Goal: Information Seeking & Learning: Compare options

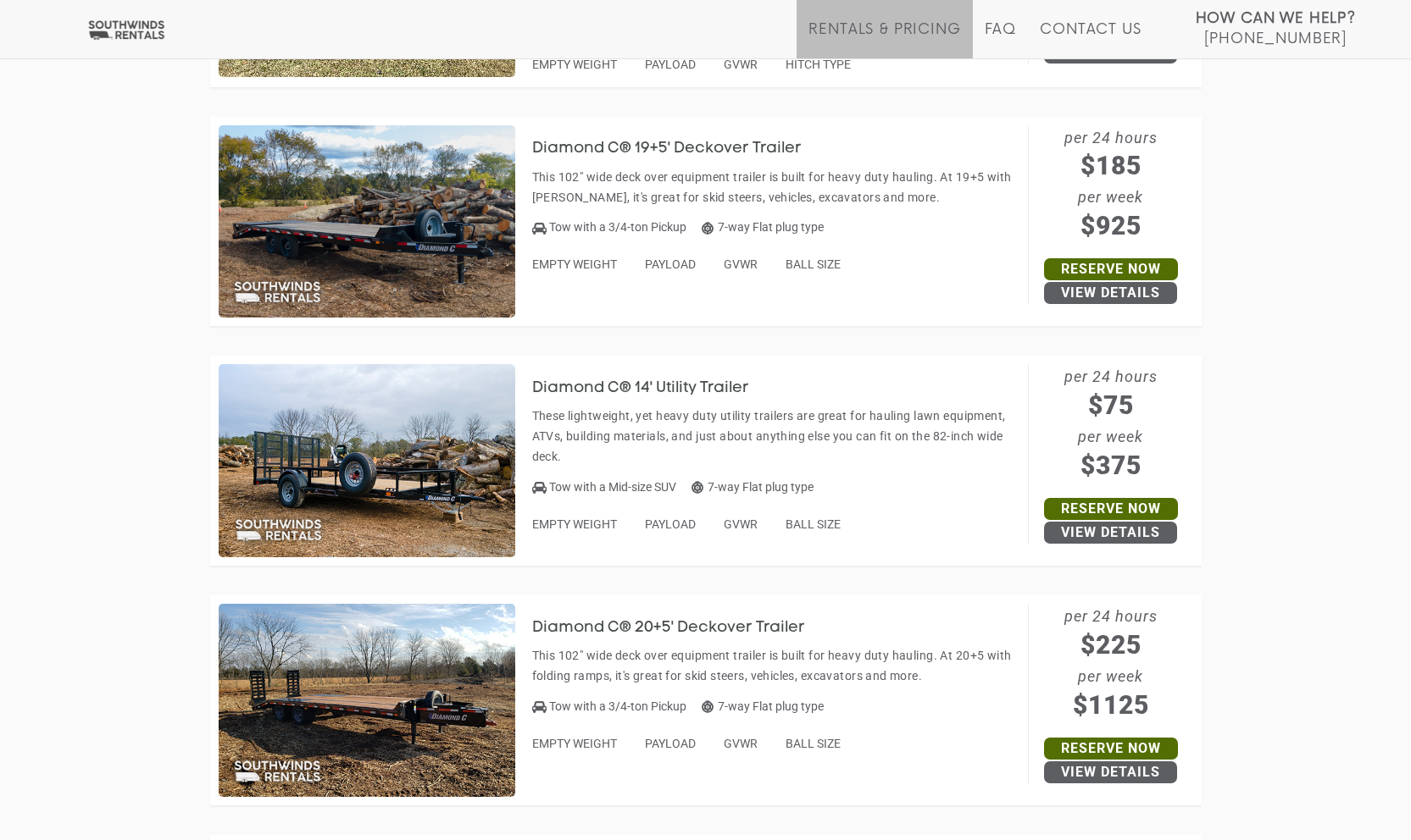
scroll to position [1440, 0]
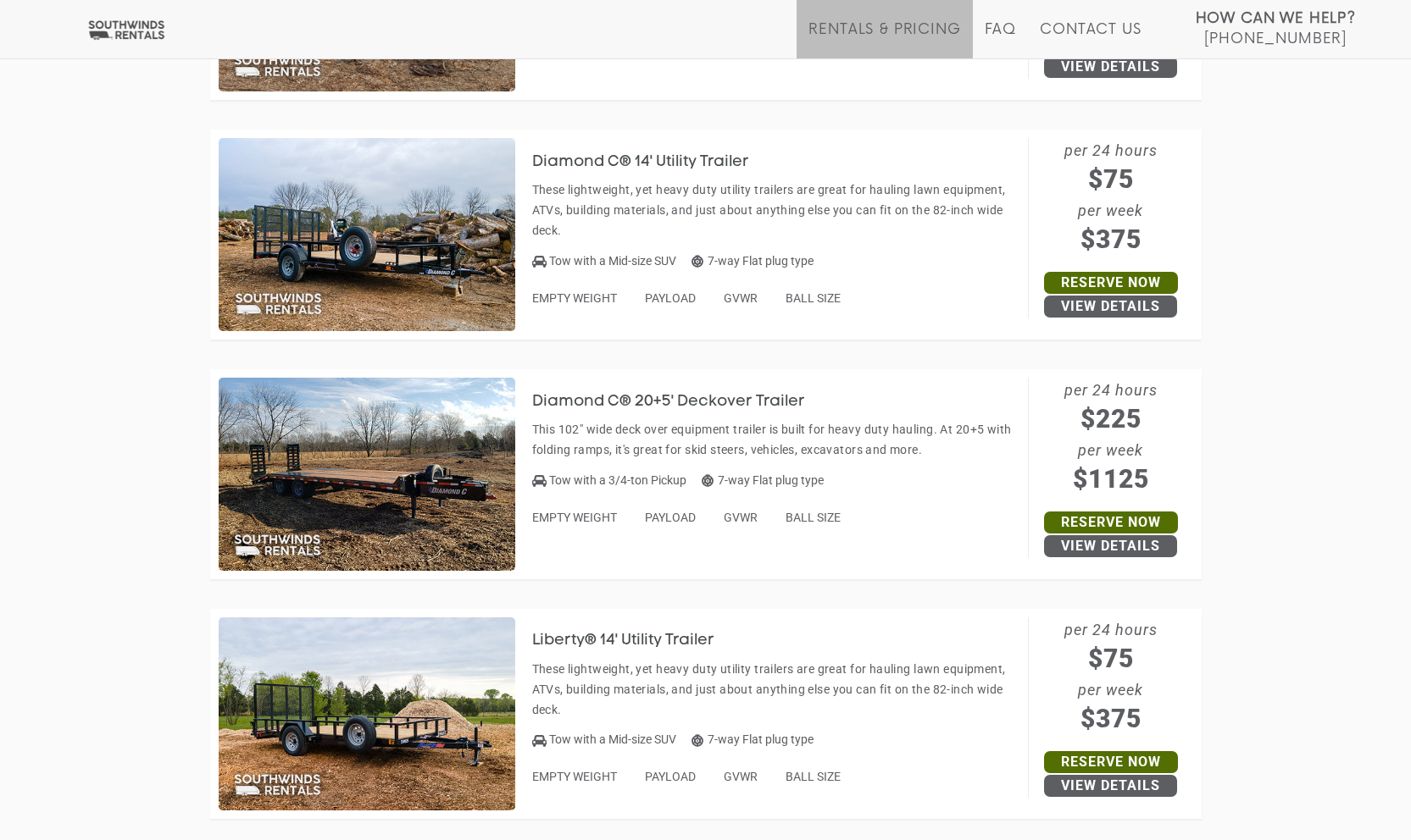
click at [580, 393] on h3 "Diamond C® 20+5' Deckover Trailer" at bounding box center [682, 401] width 298 height 17
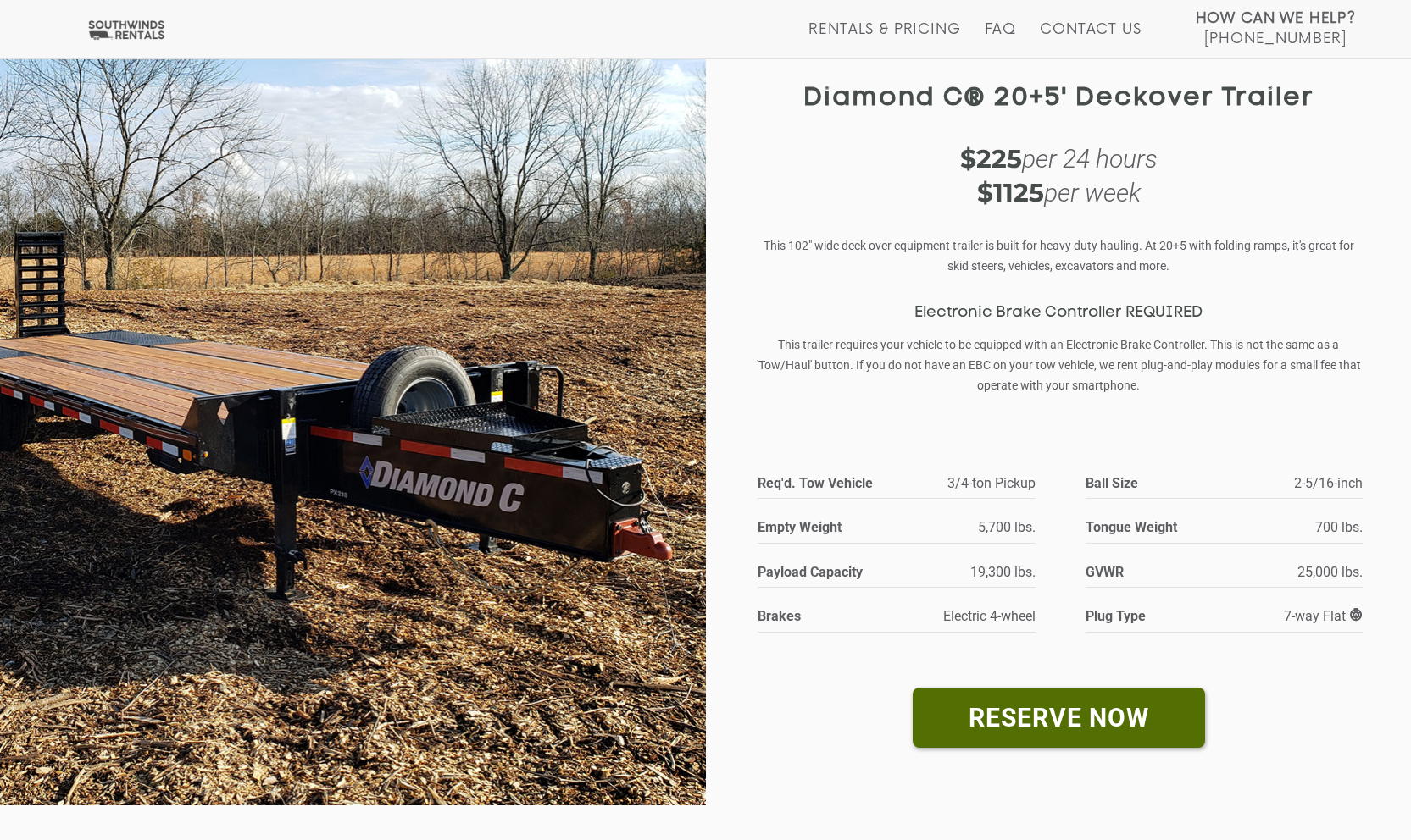
scroll to position [169, 0]
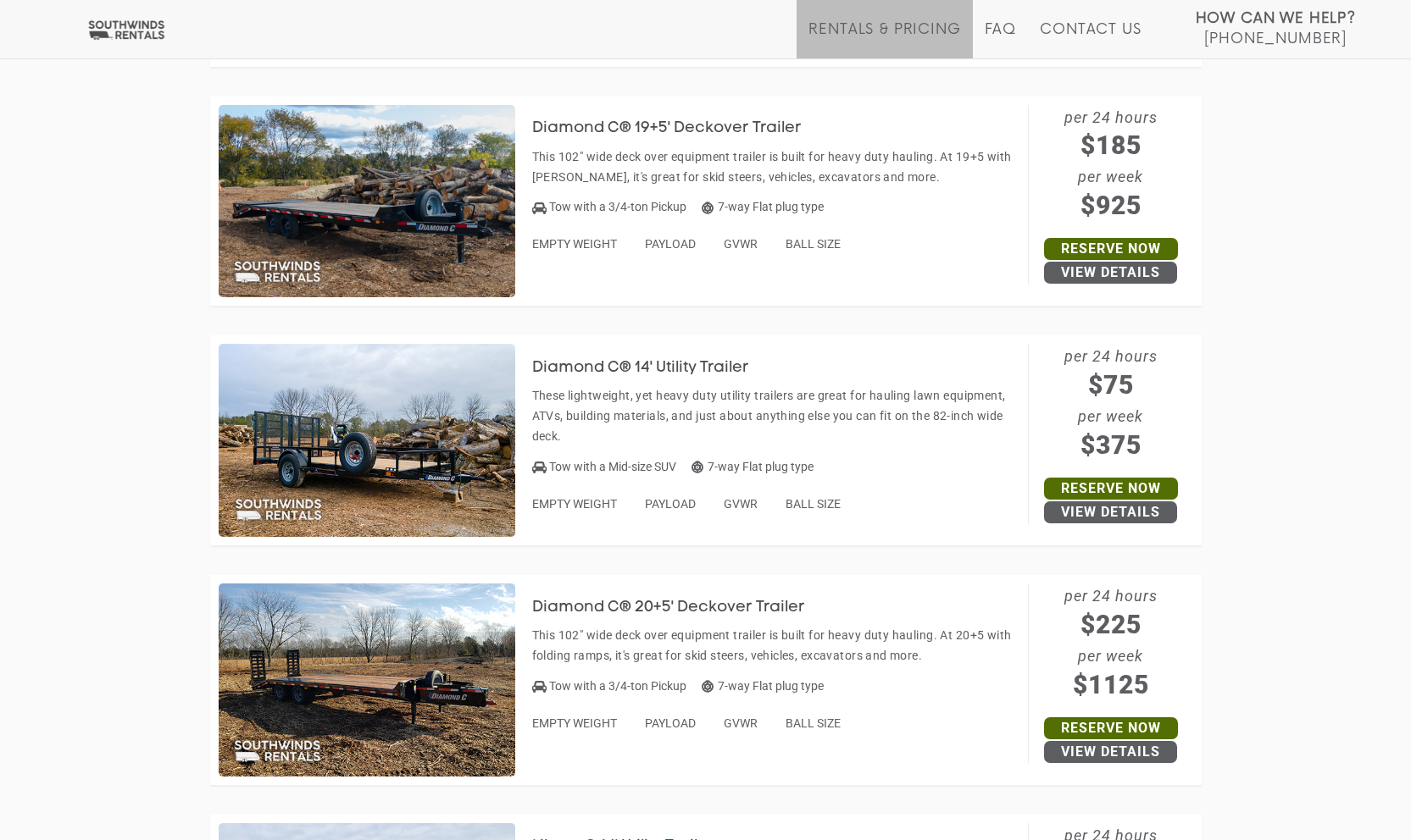
scroll to position [1101, 0]
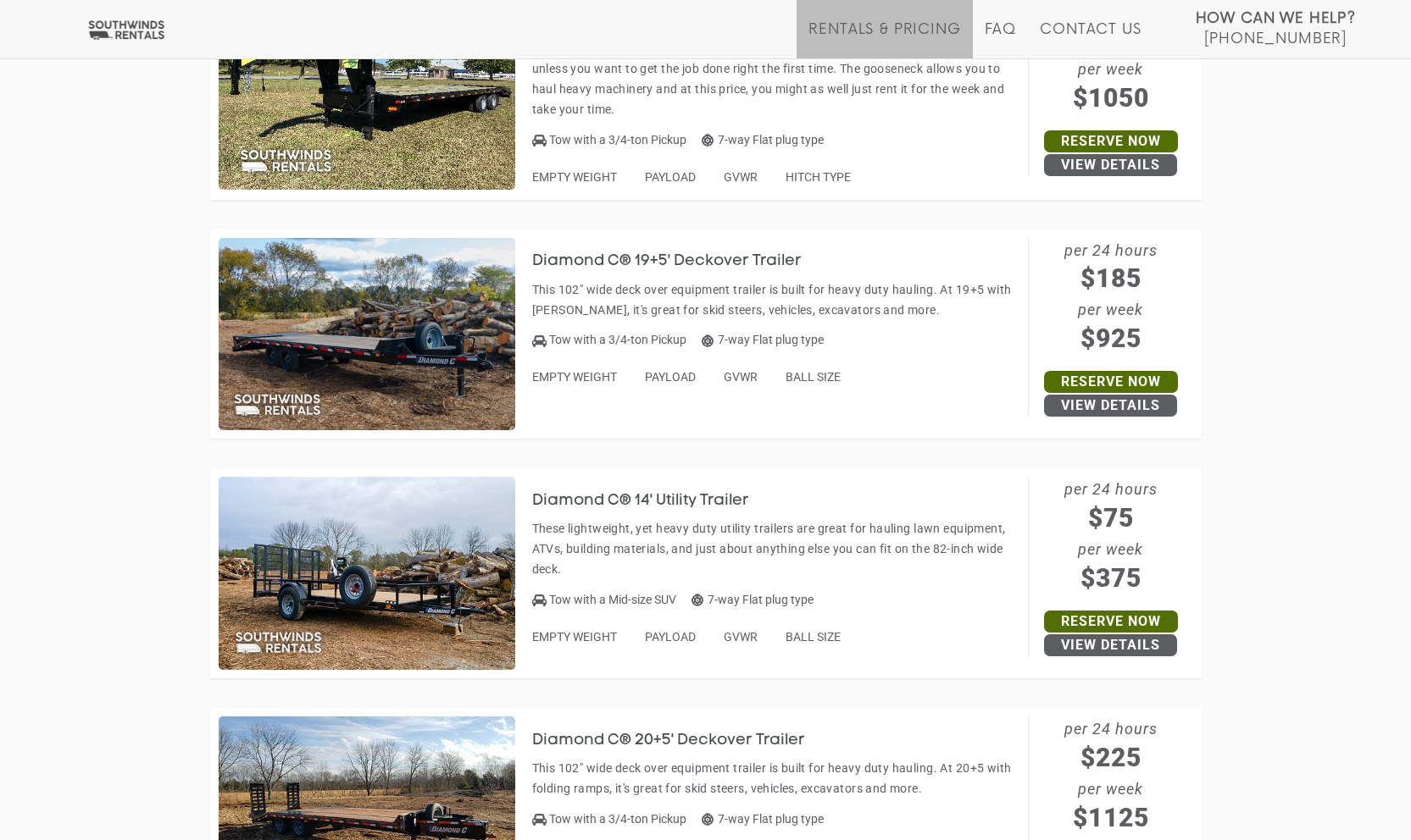
click at [723, 261] on h3 "Diamond C® 19+5' Deckover Trailer" at bounding box center [680, 261] width 295 height 17
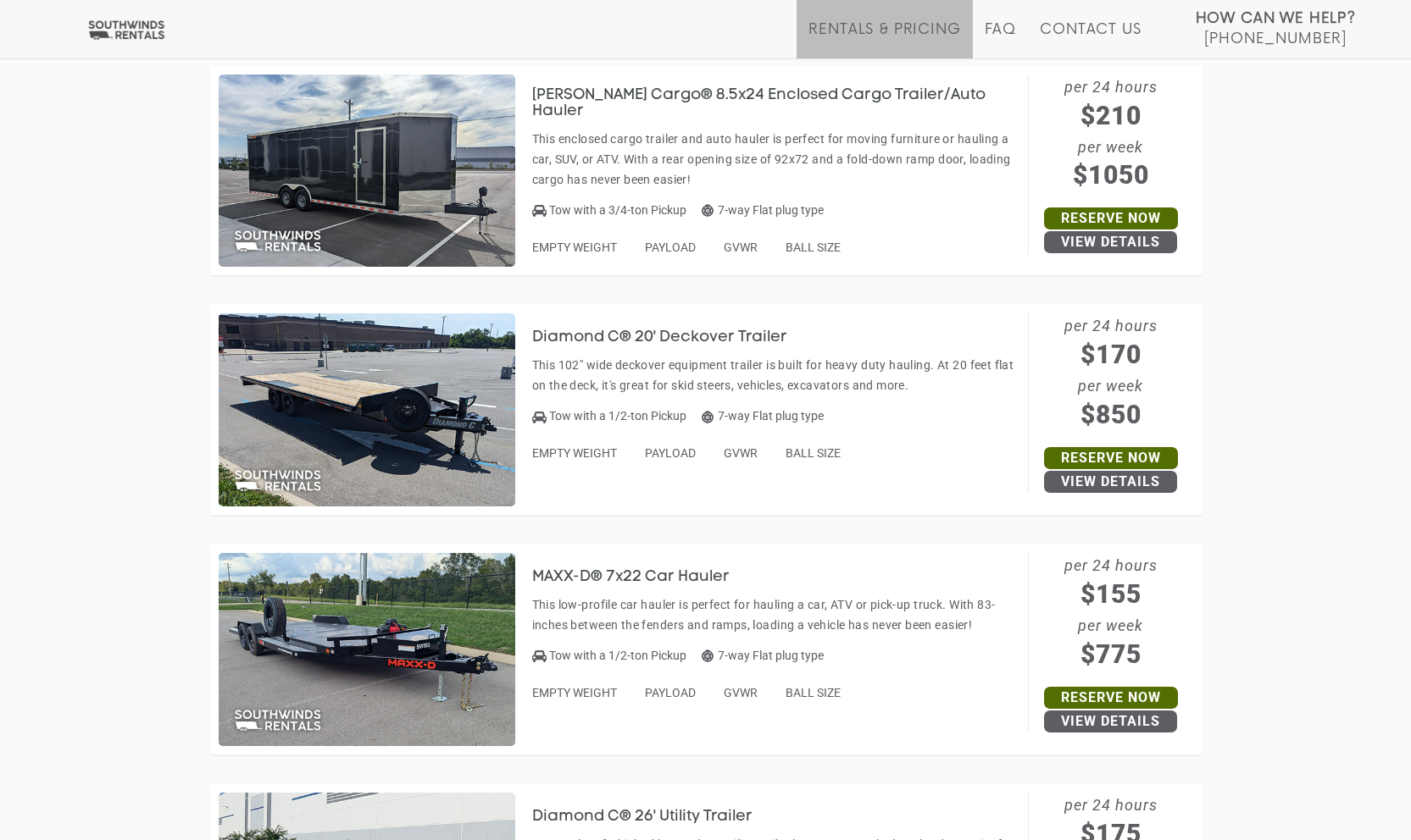
scroll to position [7707, 0]
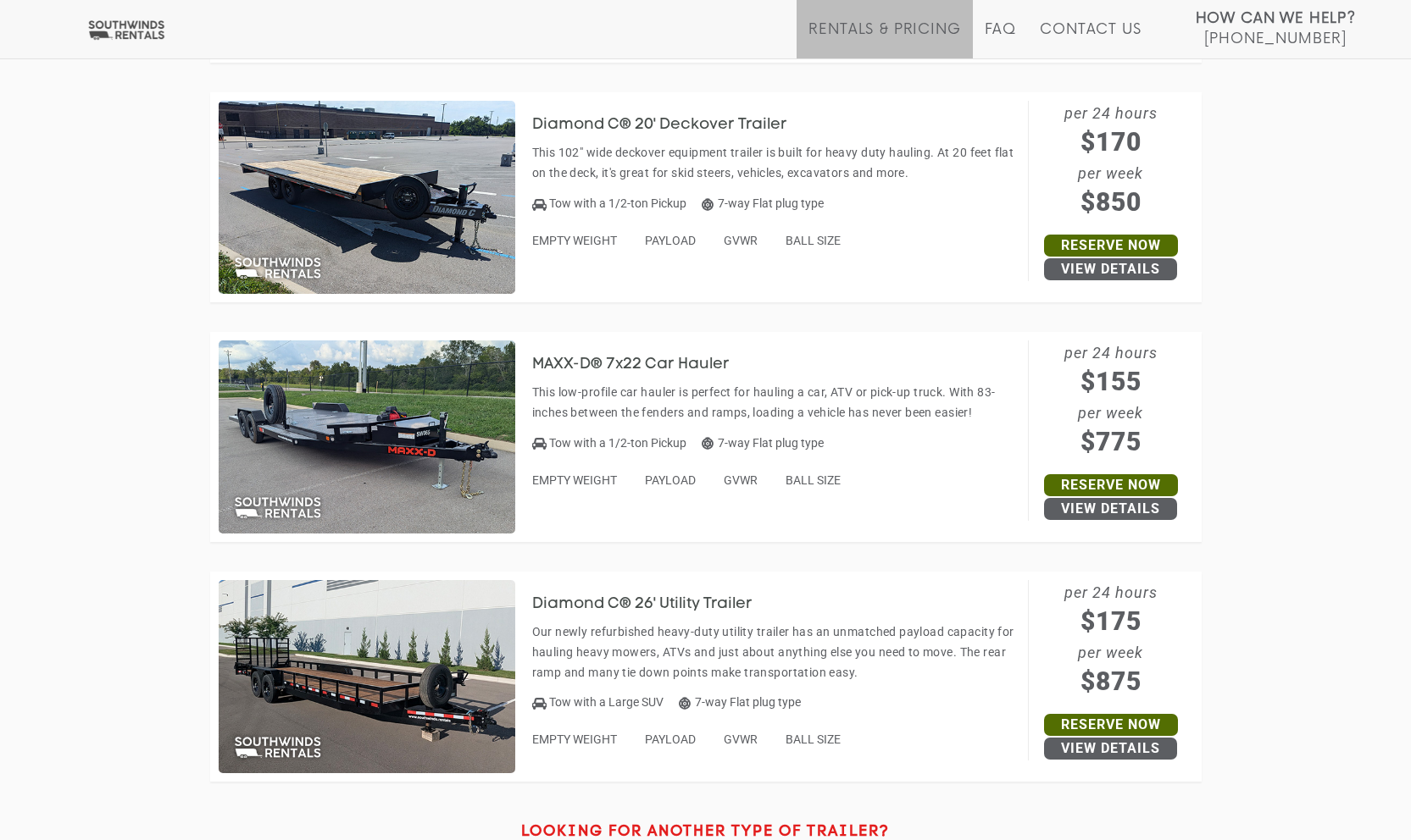
click at [616, 122] on h3 "Diamond C® 20' Deckover Trailer" at bounding box center [672, 125] width 280 height 17
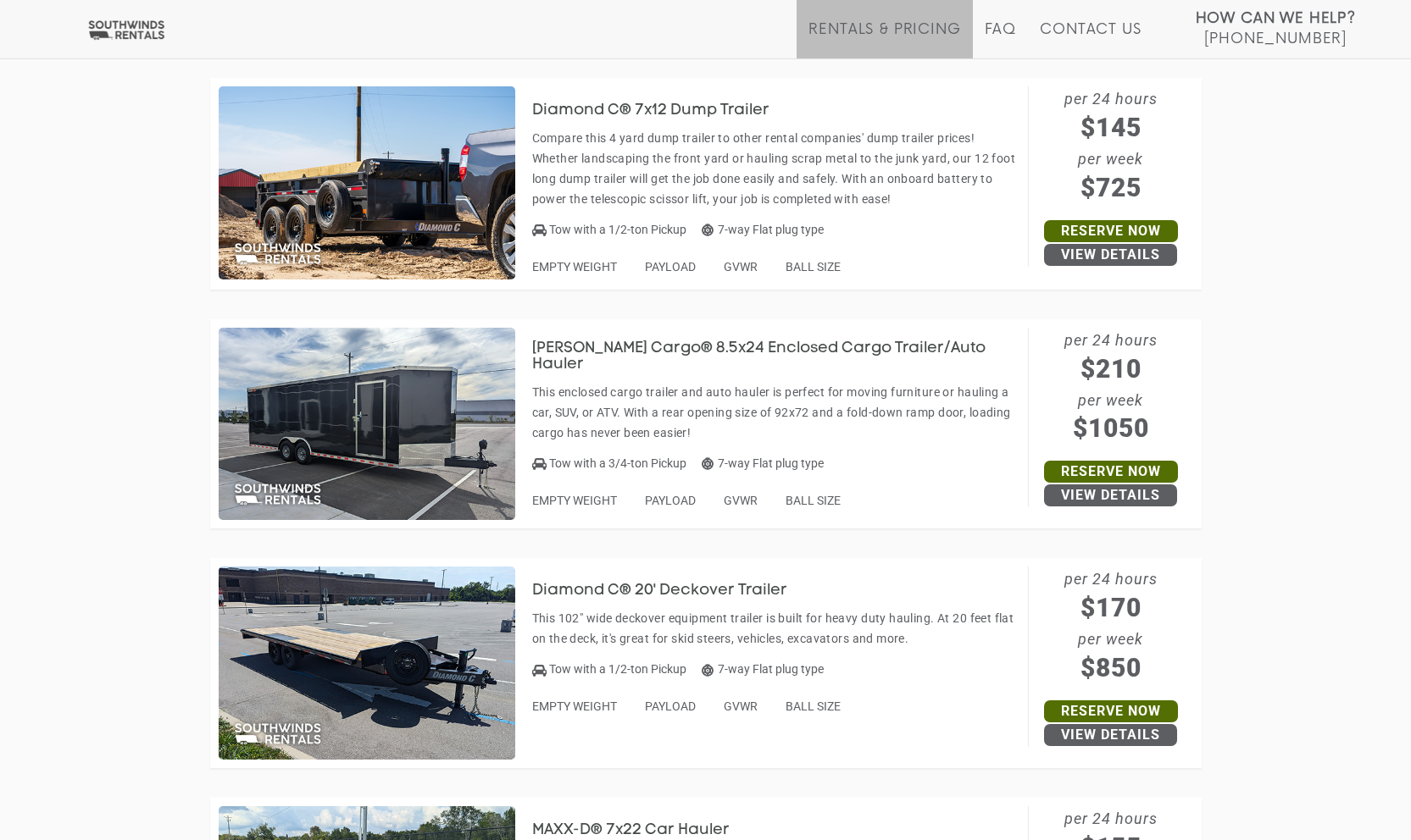
scroll to position [7215, 0]
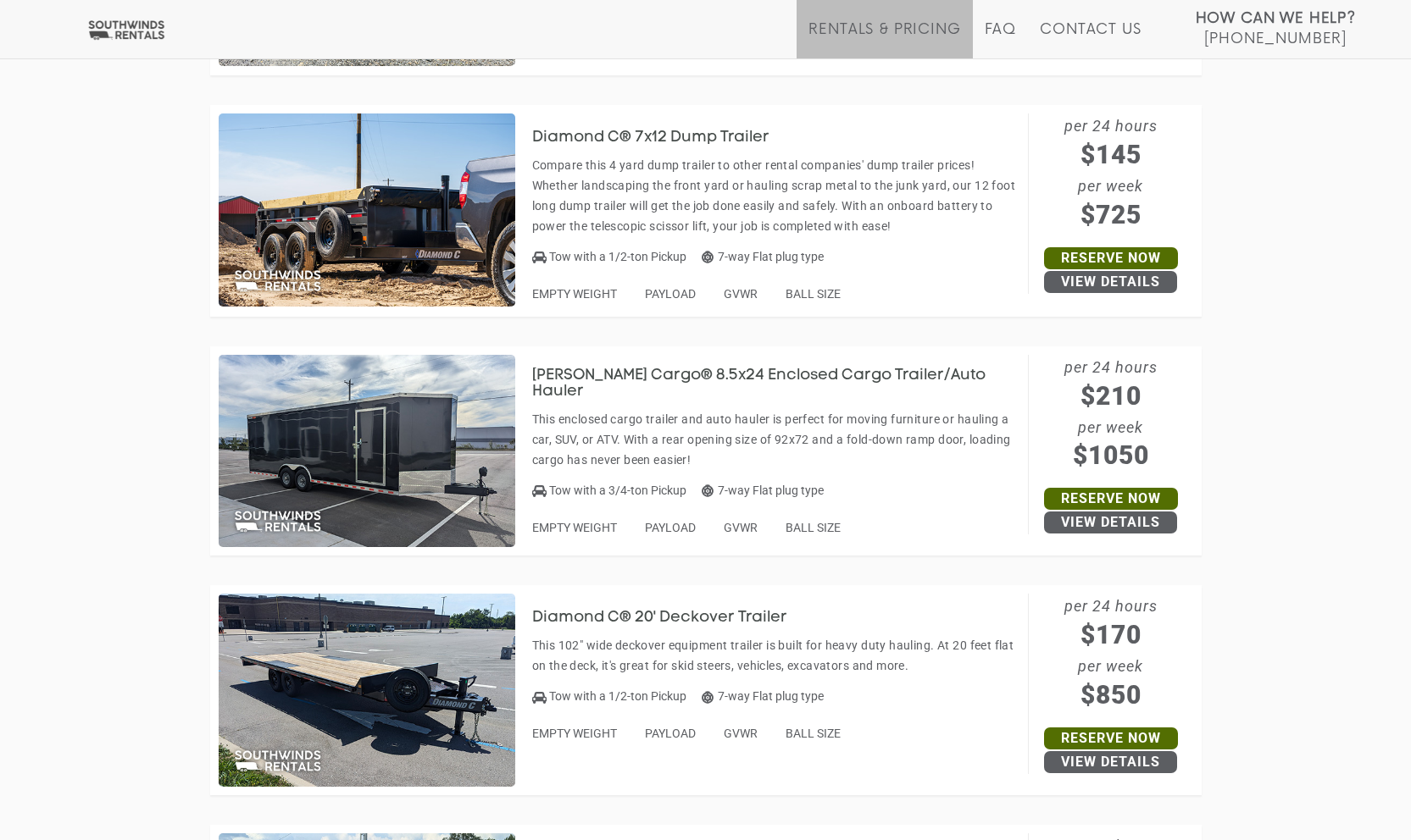
click at [716, 619] on h3 "Diamond C® 20' Deckover Trailer" at bounding box center [672, 618] width 280 height 17
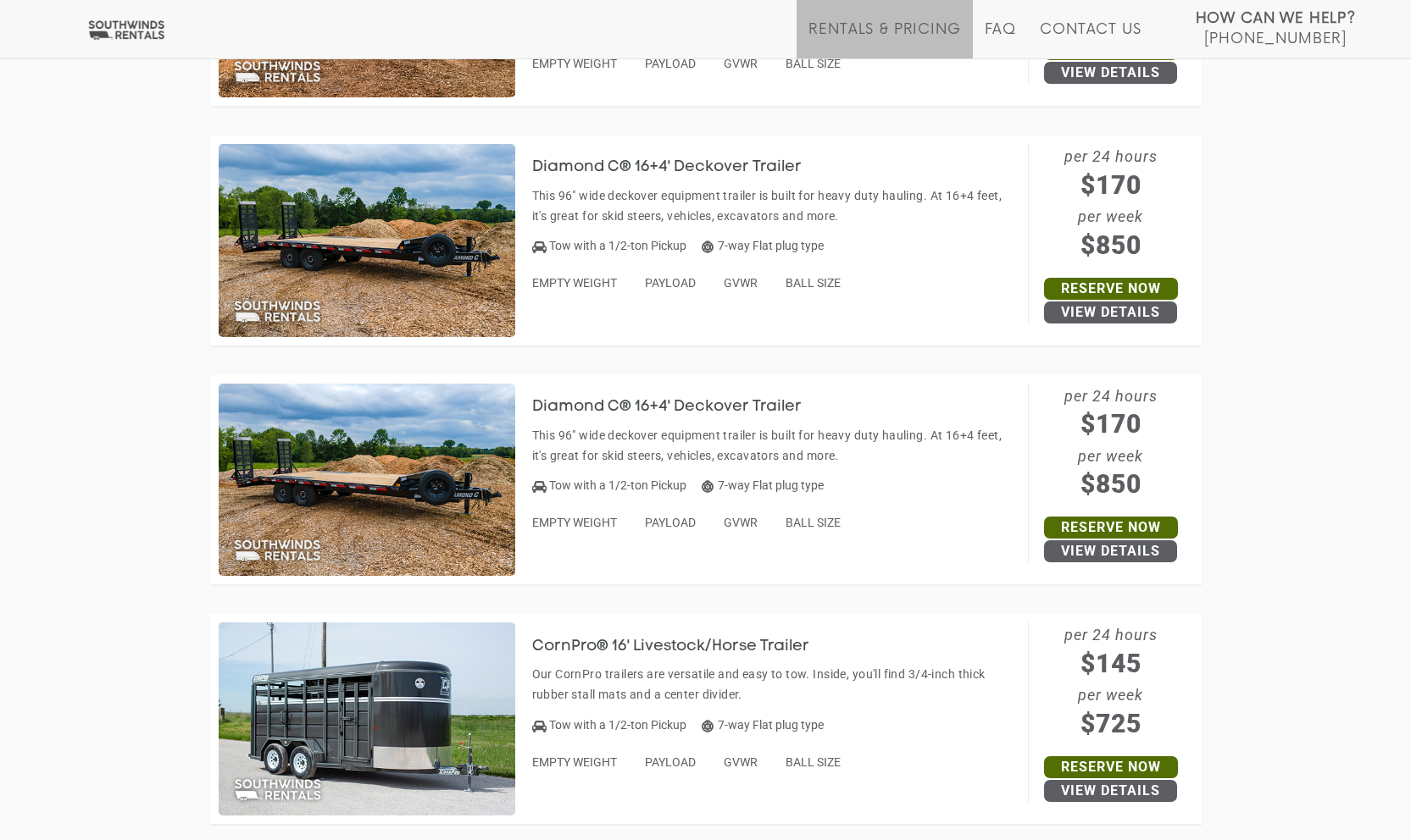
scroll to position [2133, 0]
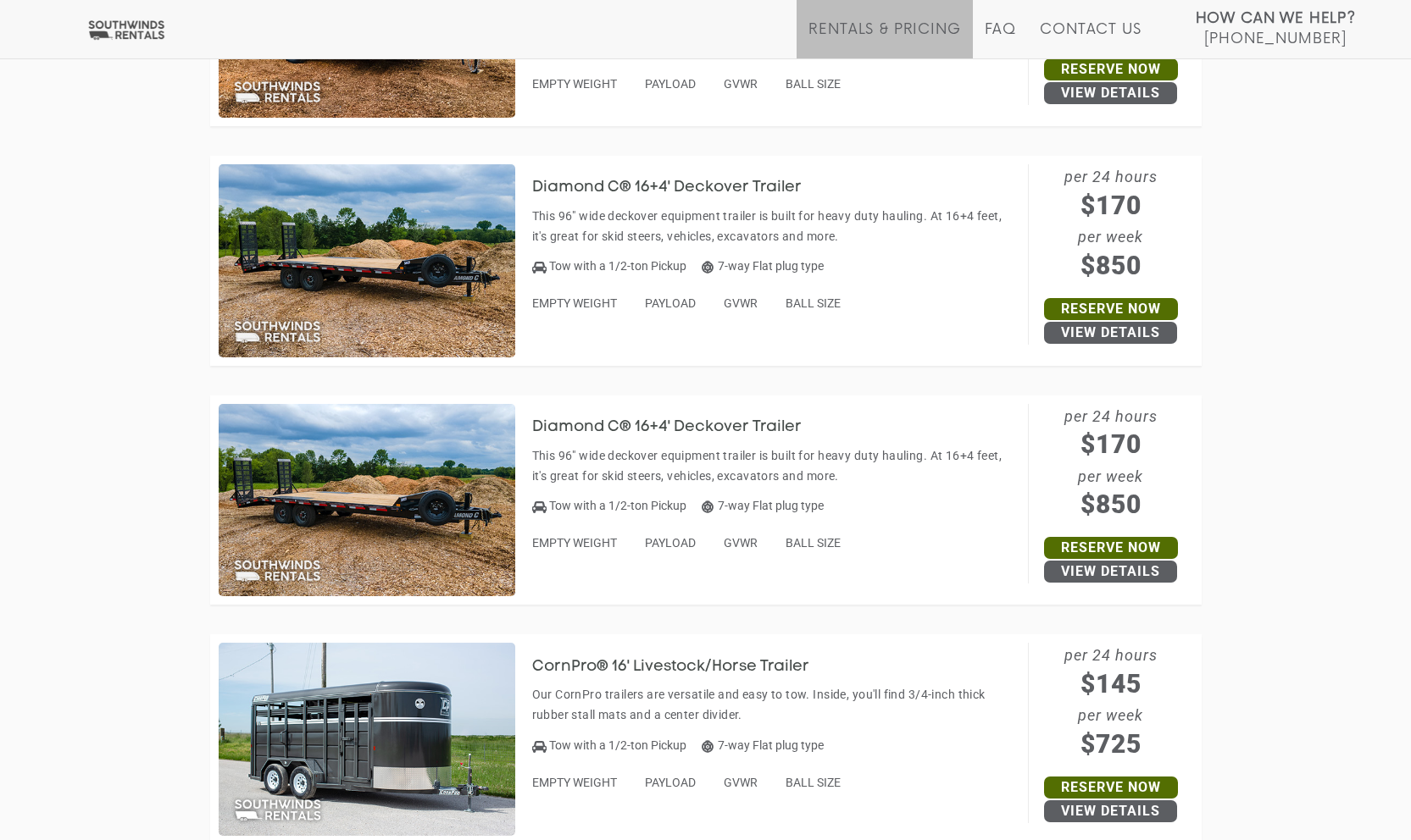
click at [658, 423] on h3 "Diamond C® 16+4' Deckover Trailer" at bounding box center [680, 427] width 295 height 17
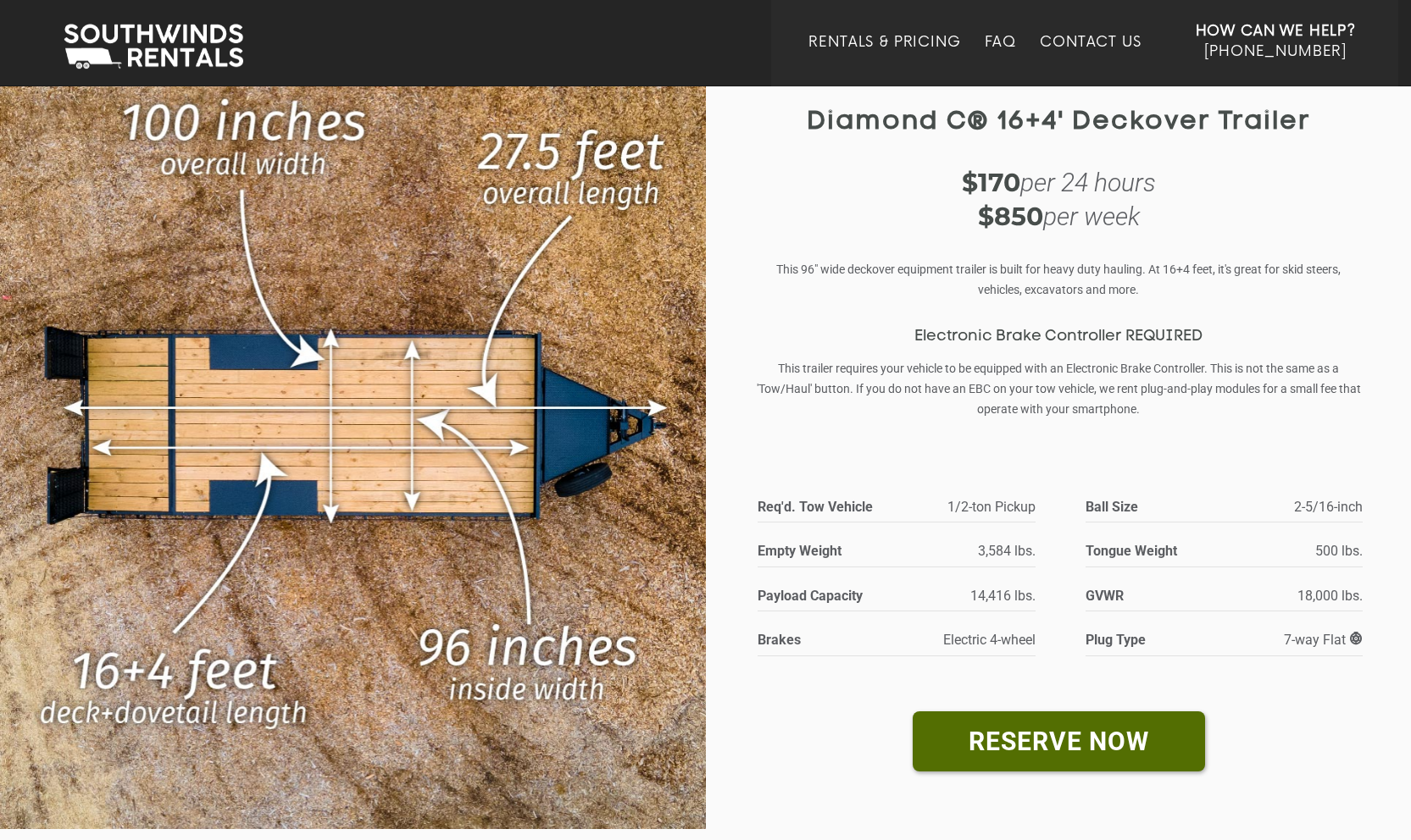
scroll to position [85, 0]
